Goal: Check status: Check status

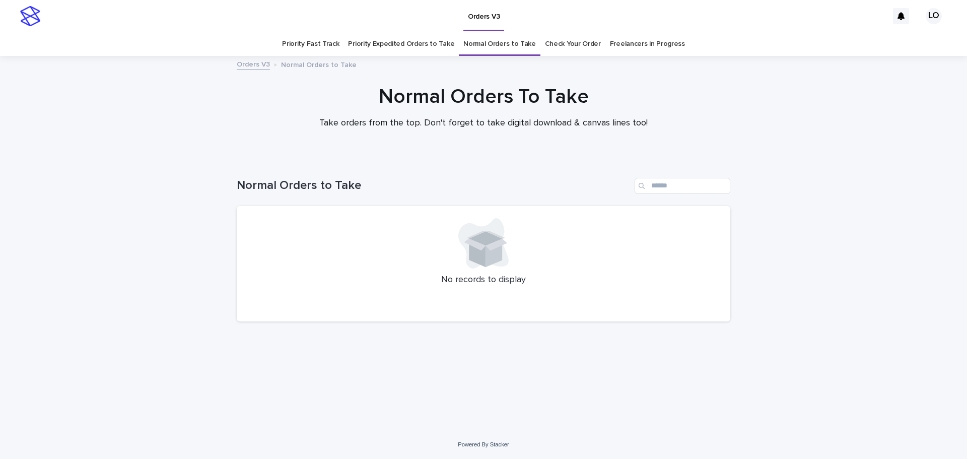
click at [441, 49] on link "Priority Expedited Orders to Take" at bounding box center [401, 44] width 106 height 24
click at [484, 42] on link "Normal Orders to Take" at bounding box center [499, 44] width 73 height 24
click at [567, 47] on link "Check Your Order" at bounding box center [573, 44] width 56 height 24
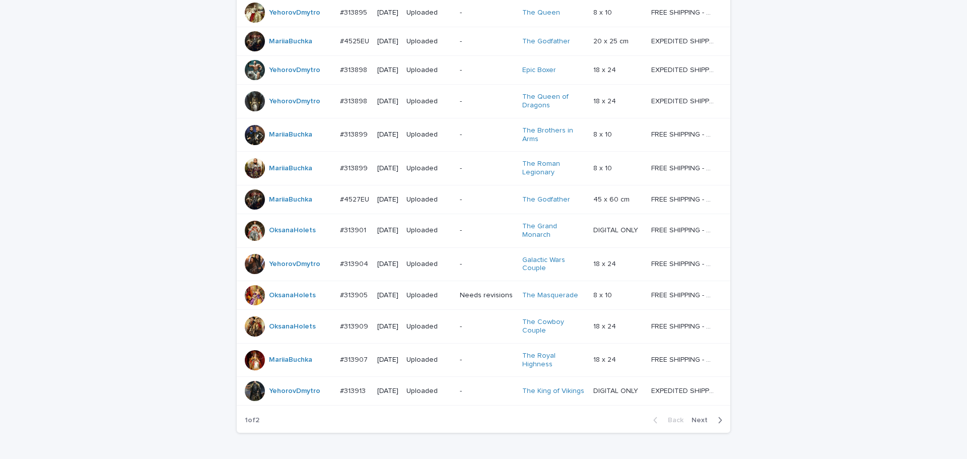
scroll to position [880, 0]
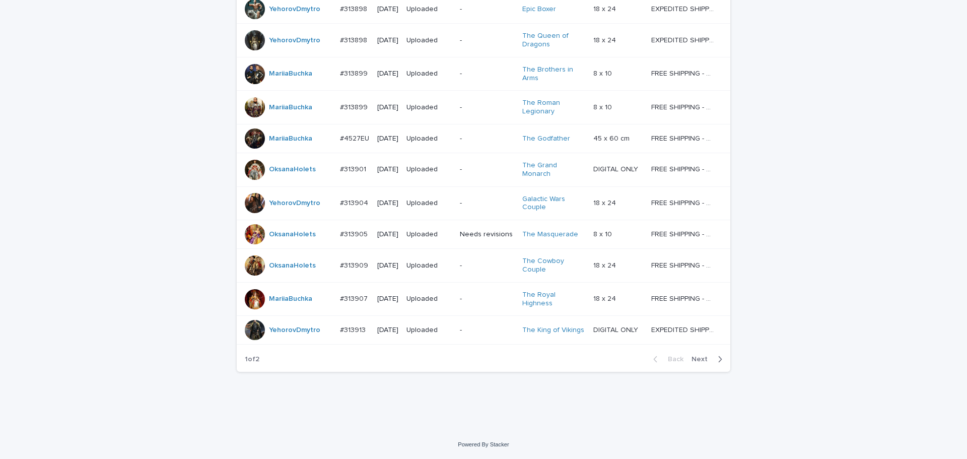
click at [707, 359] on span "Next" at bounding box center [702, 358] width 22 height 7
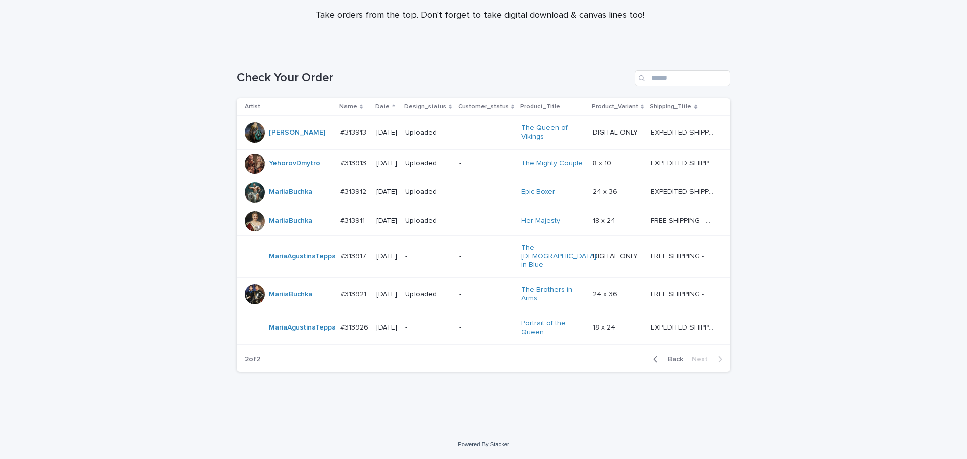
scroll to position [114, 0]
click at [760, 363] on div "Loading... Saving… Loading... Saving… Check Your Order Artist Name Date Design_…" at bounding box center [483, 240] width 967 height 381
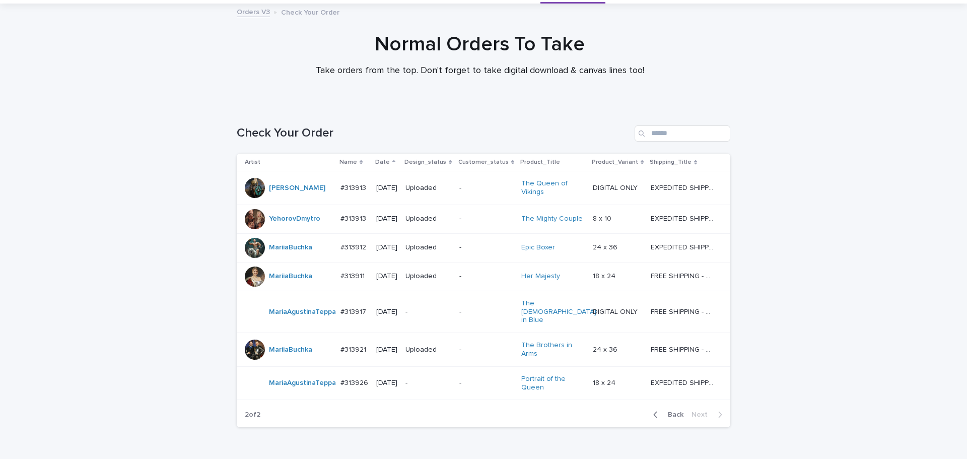
scroll to position [0, 0]
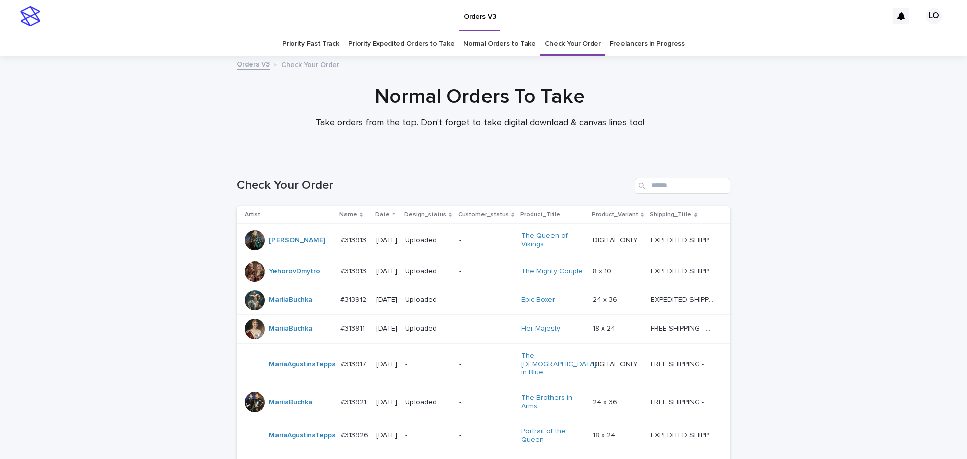
click at [472, 49] on link "Normal Orders to Take" at bounding box center [499, 44] width 73 height 24
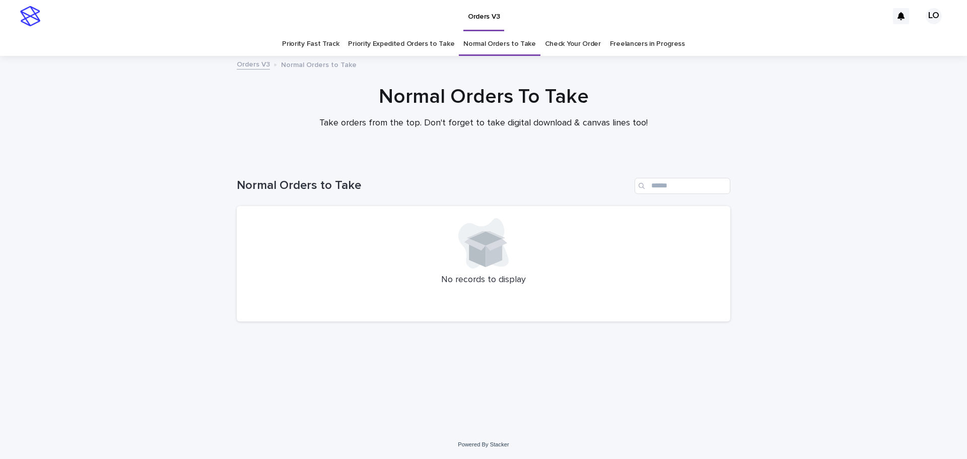
click at [571, 39] on link "Check Your Order" at bounding box center [573, 44] width 56 height 24
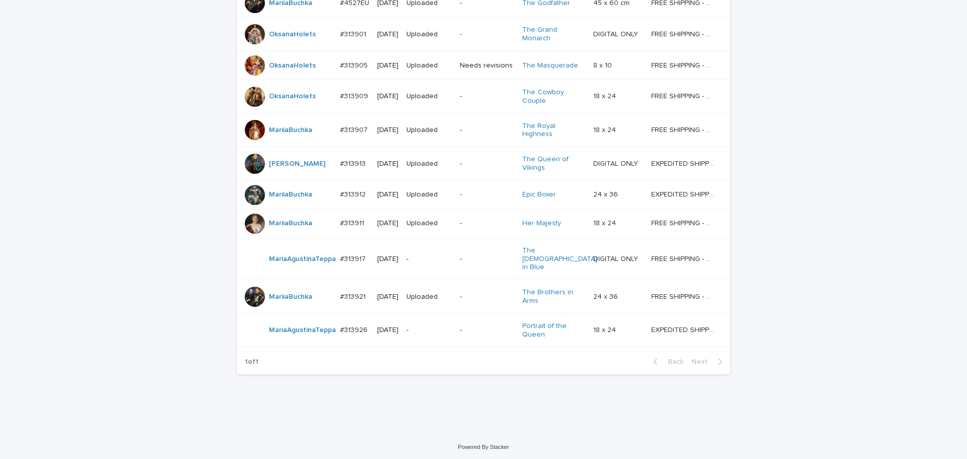
scroll to position [847, 0]
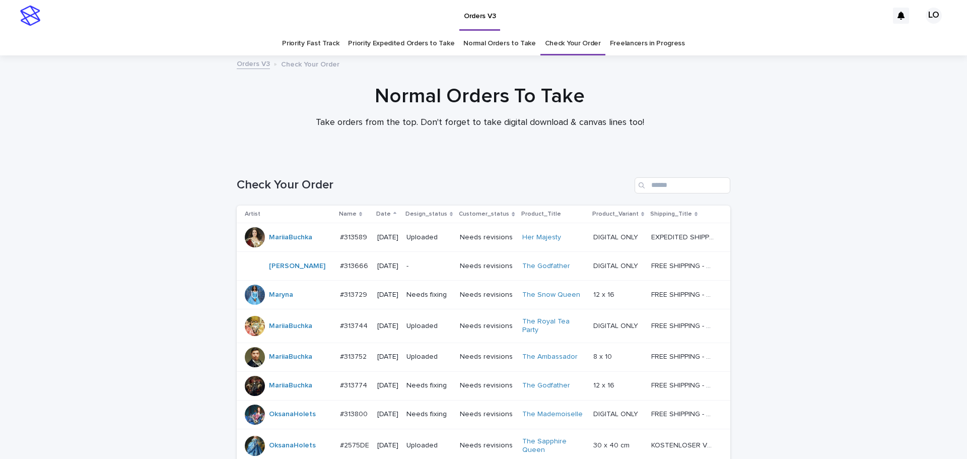
scroll to position [0, 0]
click at [509, 46] on link "Normal Orders to Take" at bounding box center [499, 44] width 73 height 24
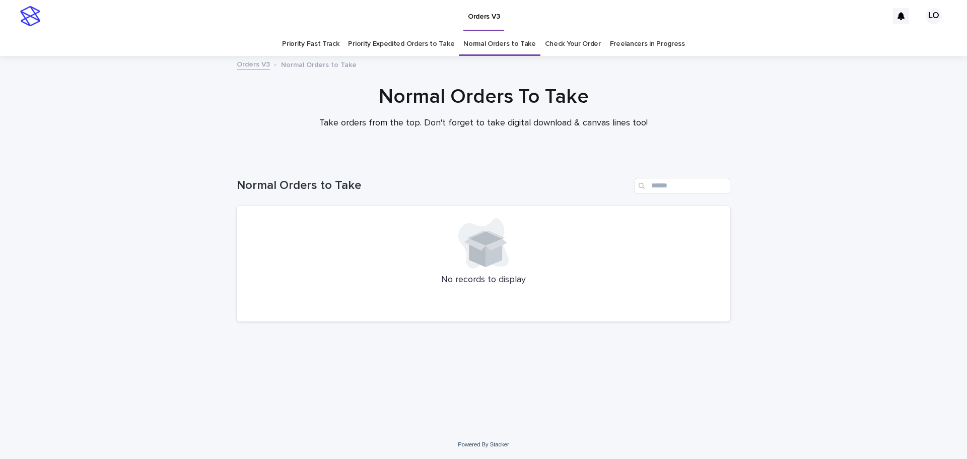
click at [567, 51] on link "Check Your Order" at bounding box center [573, 44] width 56 height 24
